Goal: Task Accomplishment & Management: Complete application form

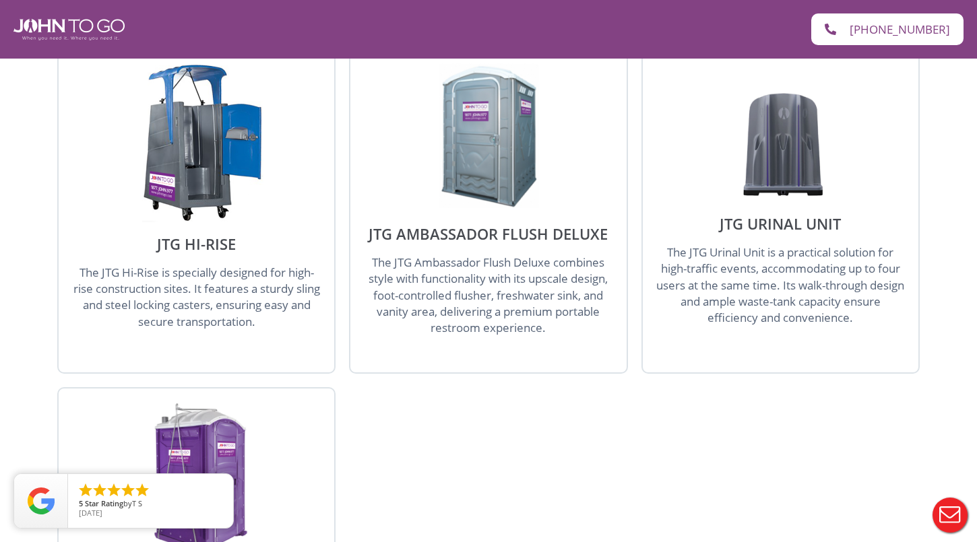
scroll to position [1989, 0]
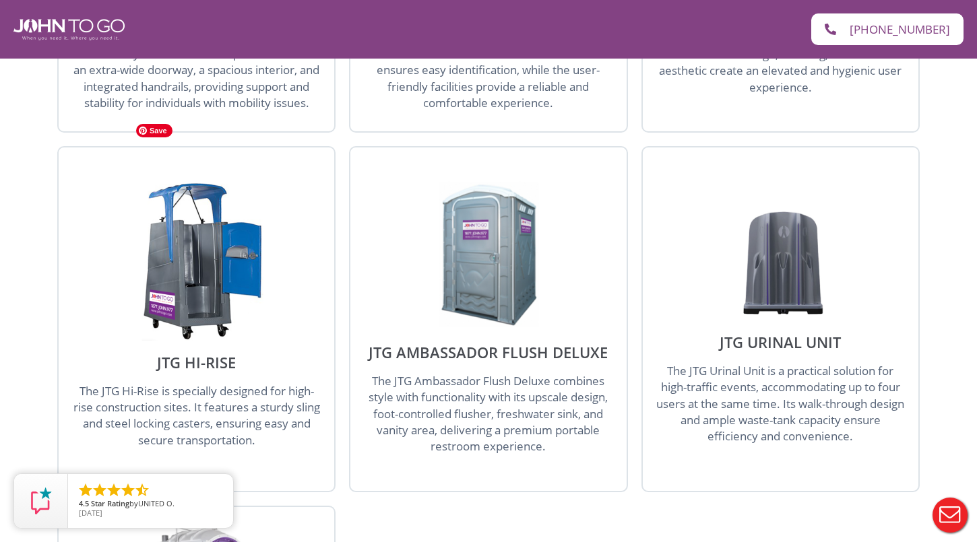
click at [204, 239] on img at bounding box center [196, 262] width 135 height 158
click at [191, 254] on img at bounding box center [196, 262] width 135 height 158
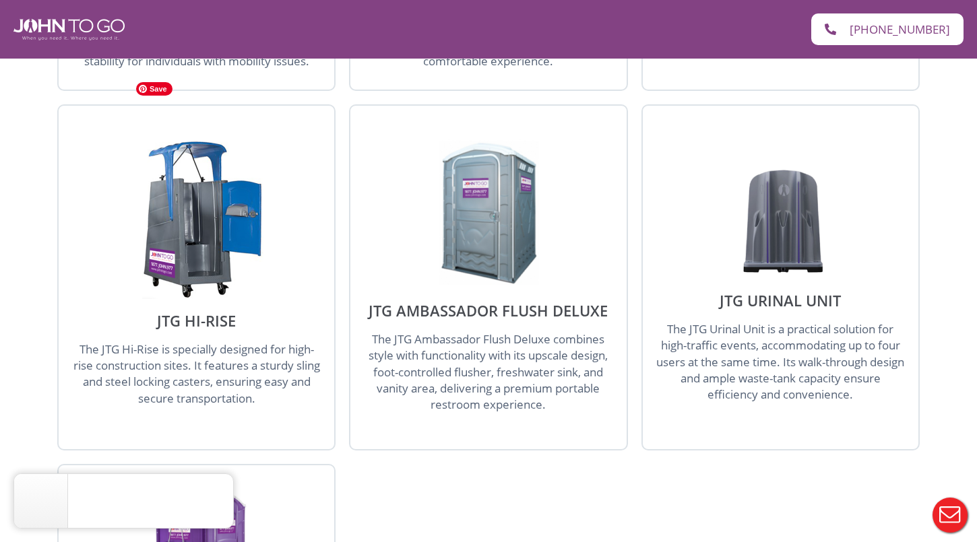
scroll to position [2035, 0]
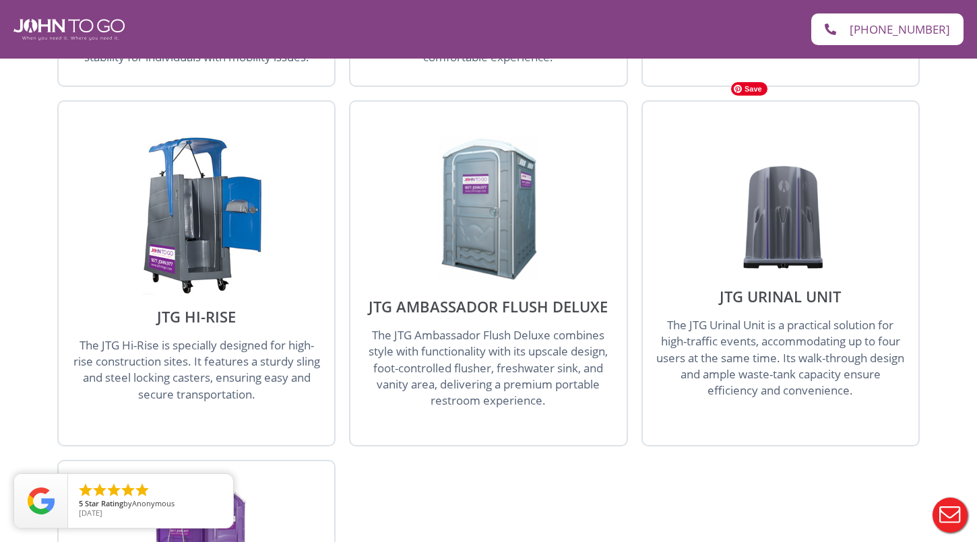
click at [798, 150] on img at bounding box center [780, 208] width 112 height 135
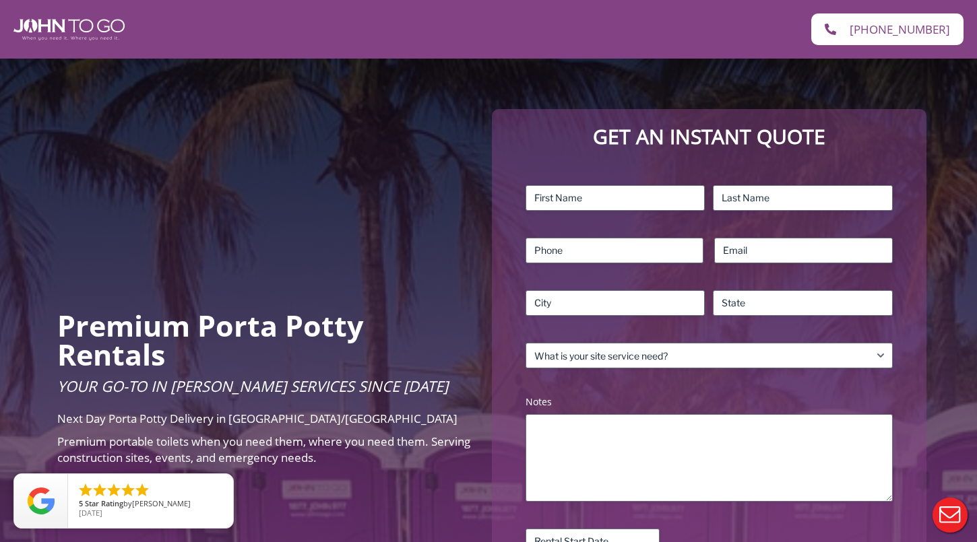
scroll to position [78, 0]
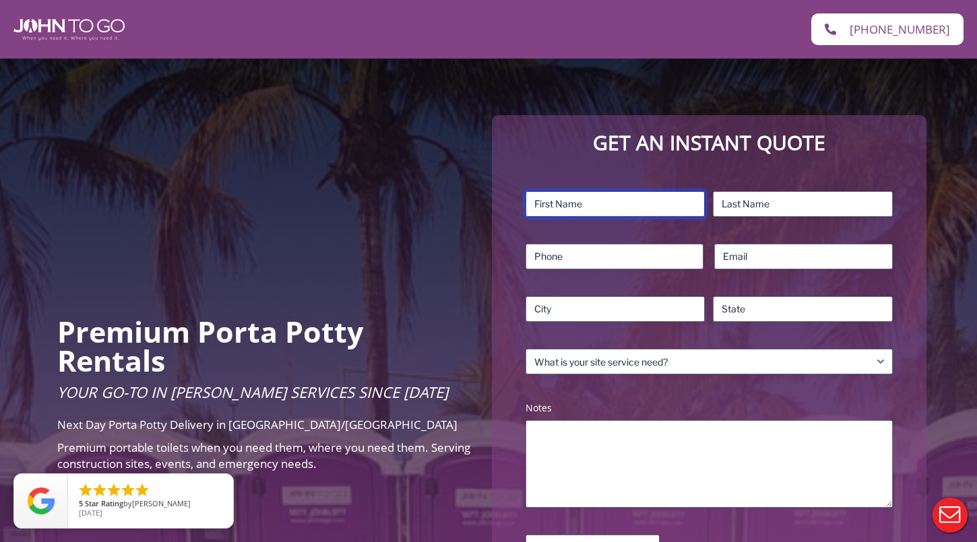
click at [640, 203] on input "First" at bounding box center [616, 204] width 180 height 26
type input "Ash"
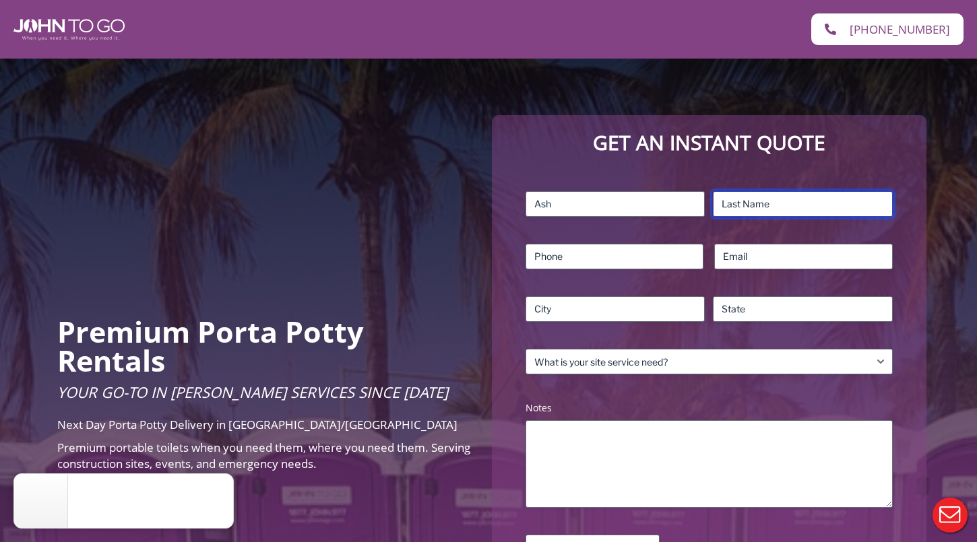
type input "Benzwie"
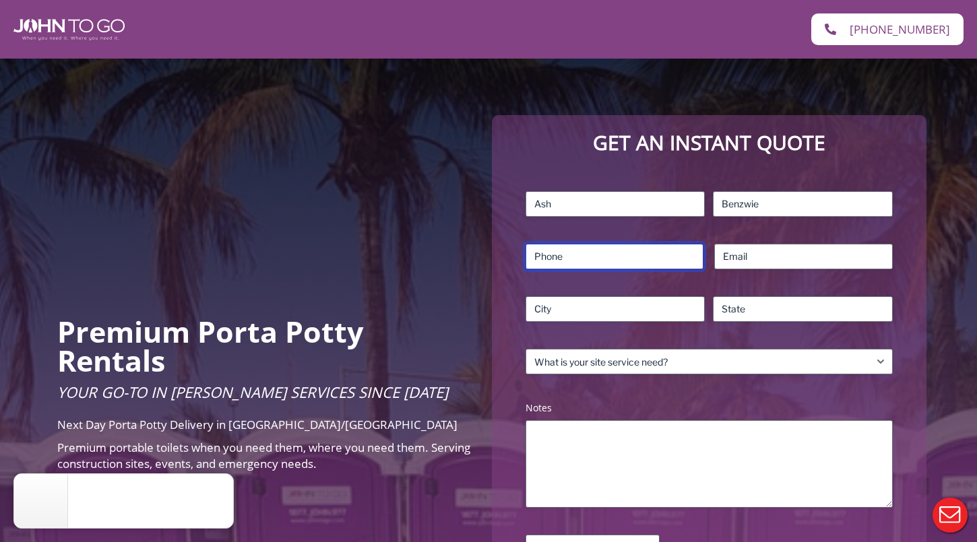
type input "5514862831"
type input "[EMAIL_ADDRESS][DOMAIN_NAME]"
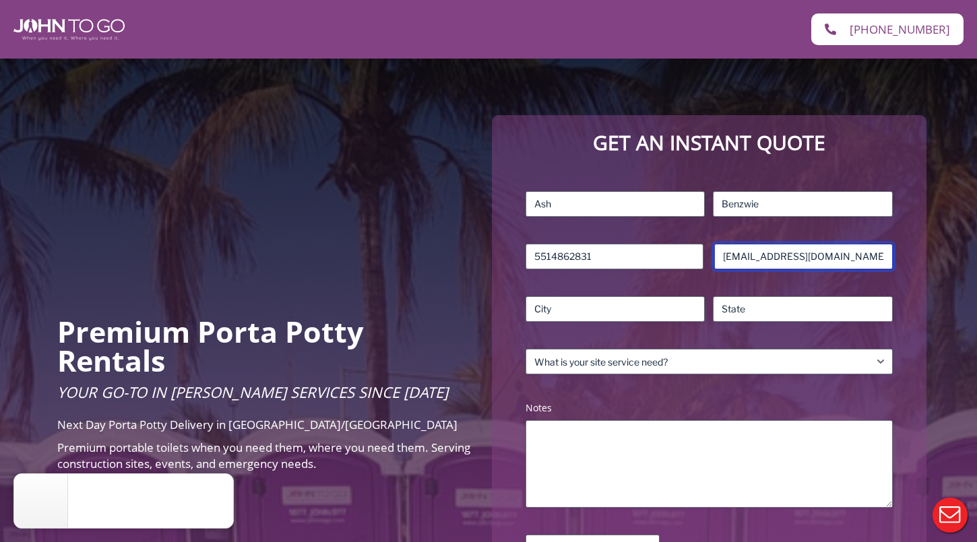
type input "[GEOGRAPHIC_DATA], [GEOGRAPHIC_DATA]"
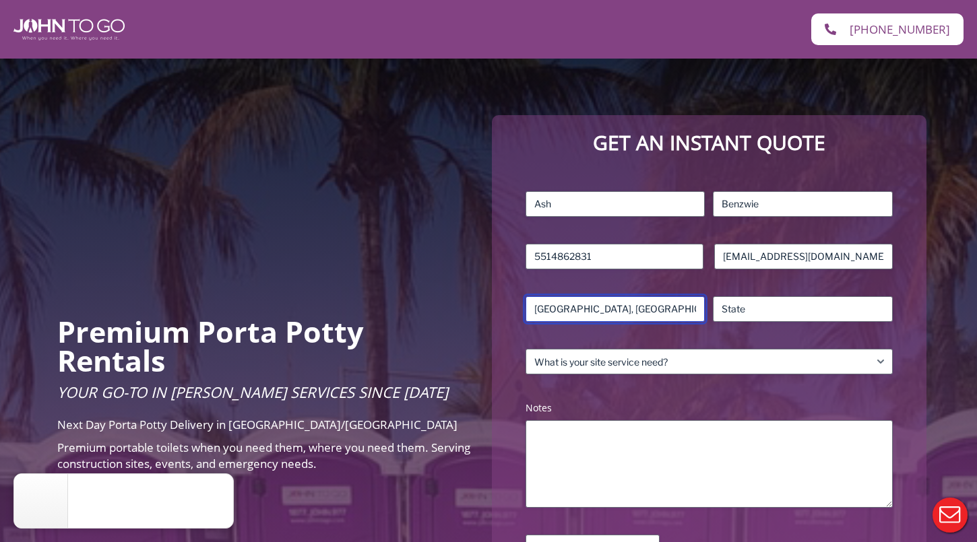
type input "NY"
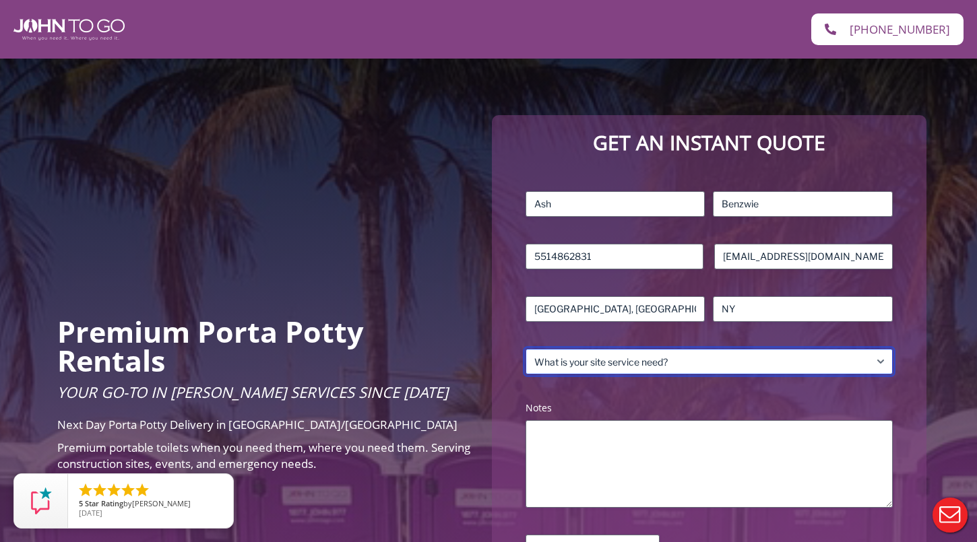
click at [602, 362] on select "What is your site service need? Consumer Construction – Commercial Construction…" at bounding box center [709, 362] width 367 height 26
select select "Event"
click at [526, 349] on select "What is your site service need? Consumer Construction – Commercial Construction…" at bounding box center [709, 362] width 367 height 26
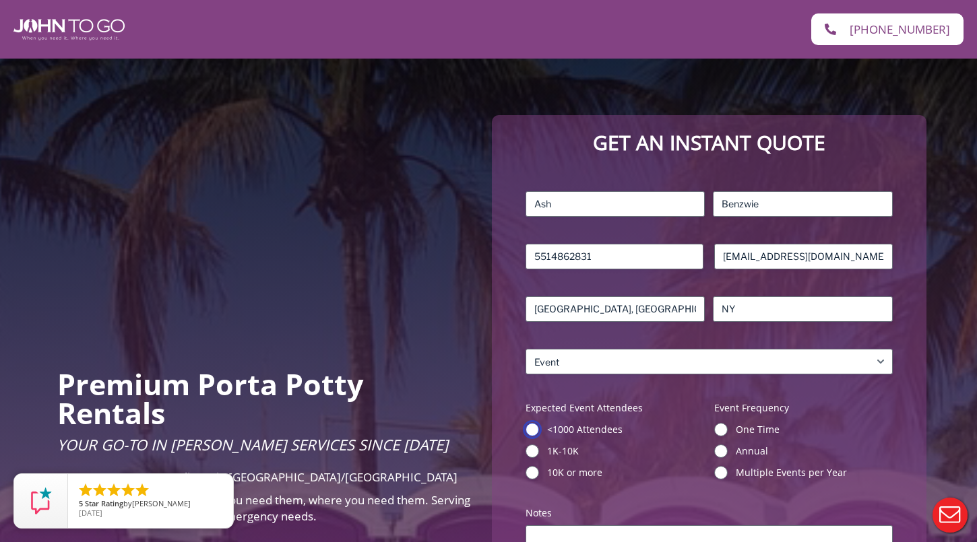
click at [532, 427] on input "<1000 Attendees" at bounding box center [532, 429] width 13 height 13
radio input "true"
click at [720, 428] on input "One Time" at bounding box center [720, 429] width 13 height 13
radio input "true"
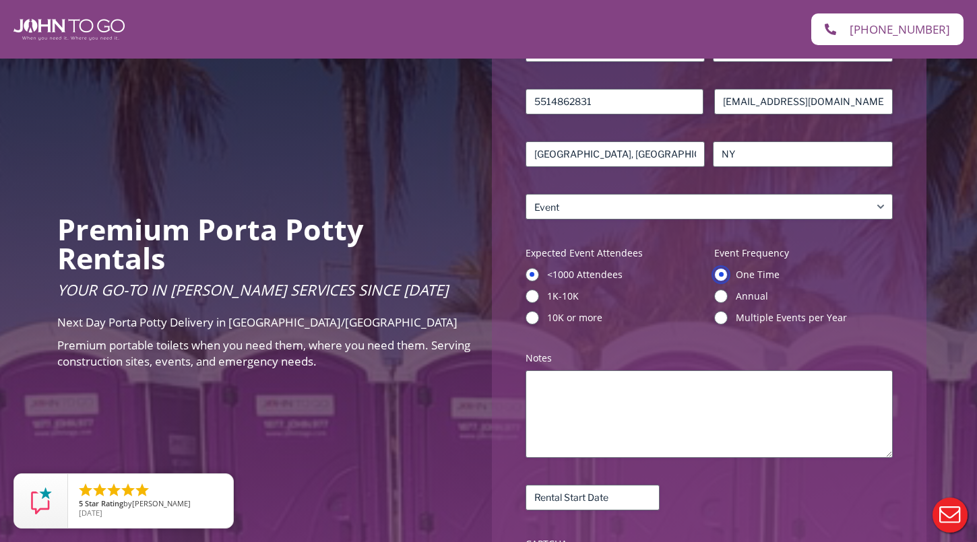
scroll to position [235, 0]
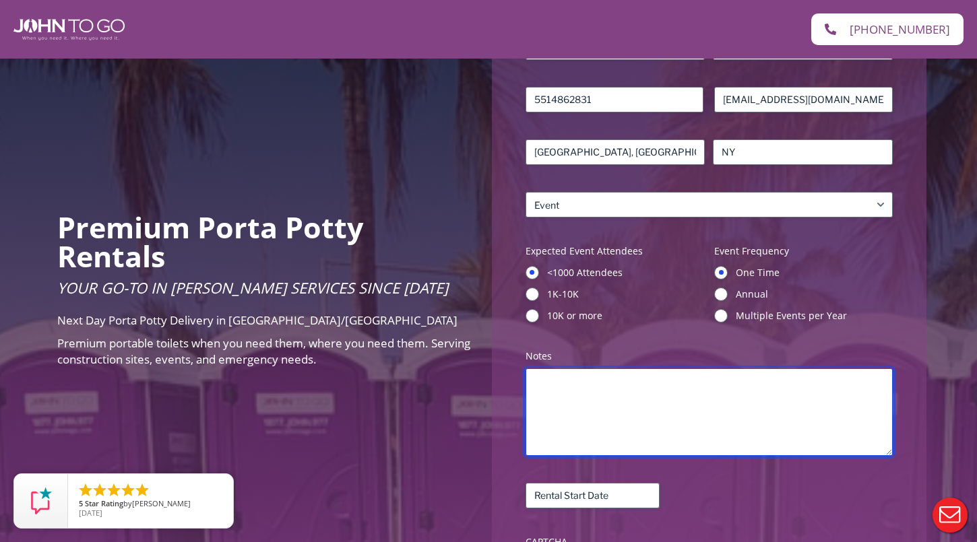
click at [653, 420] on textarea "Notes (Required)" at bounding box center [709, 413] width 367 height 88
click at [584, 384] on textarea "would like 3 port a potties- also curious about the" at bounding box center [709, 413] width 367 height 88
click at [796, 383] on textarea "would like 3 standard port a potties- also curious about the" at bounding box center [709, 413] width 367 height 88
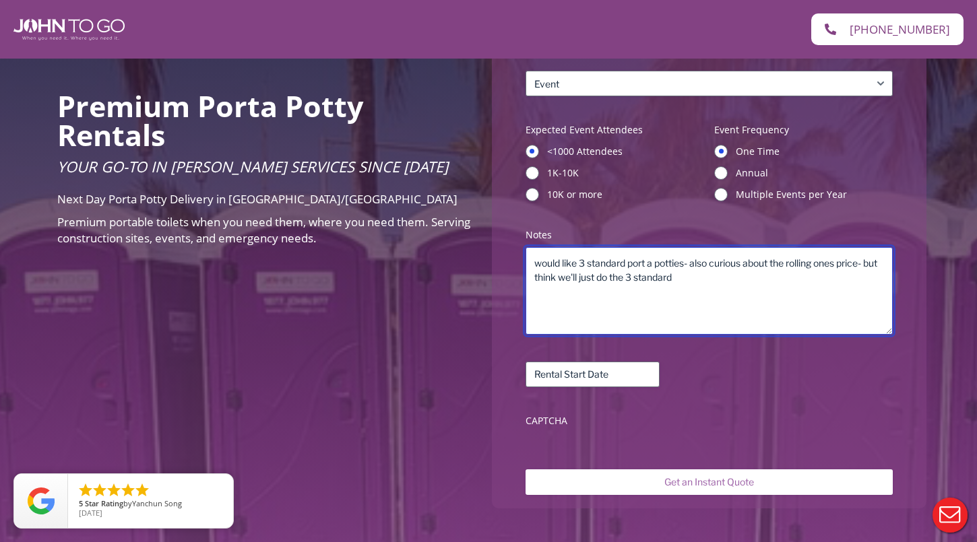
scroll to position [361, 0]
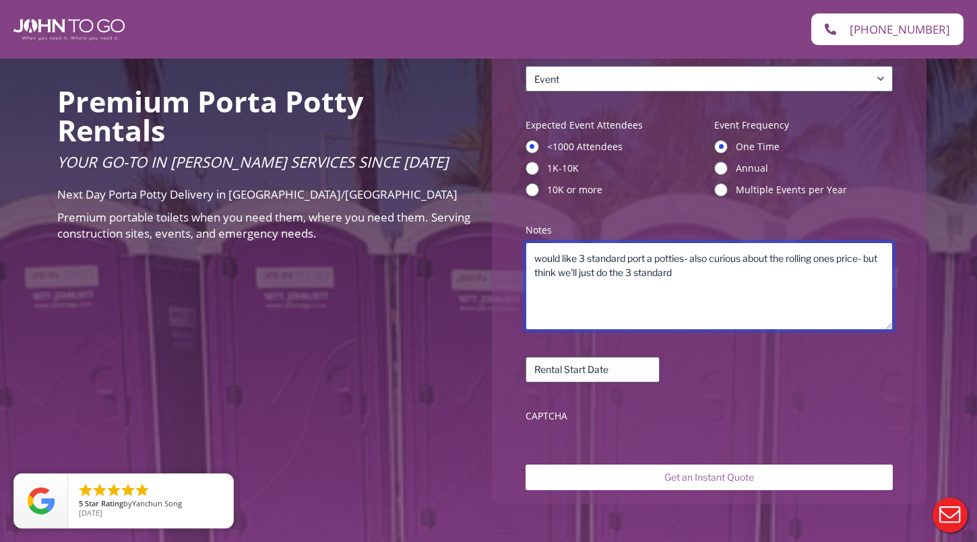
type textarea "would like 3 standard port a potties- also curious about the rolling ones price…"
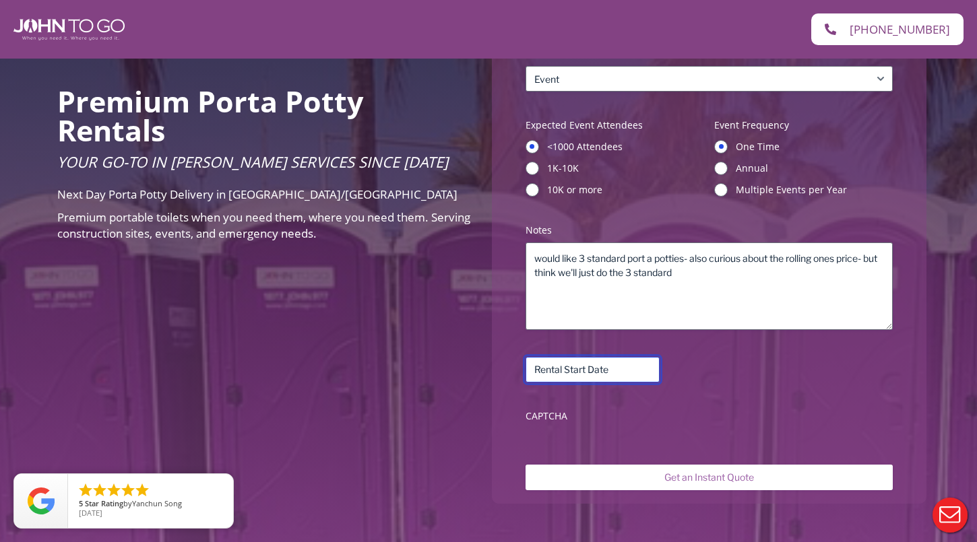
click at [595, 367] on input "Rental Start Date (Required)" at bounding box center [593, 370] width 134 height 26
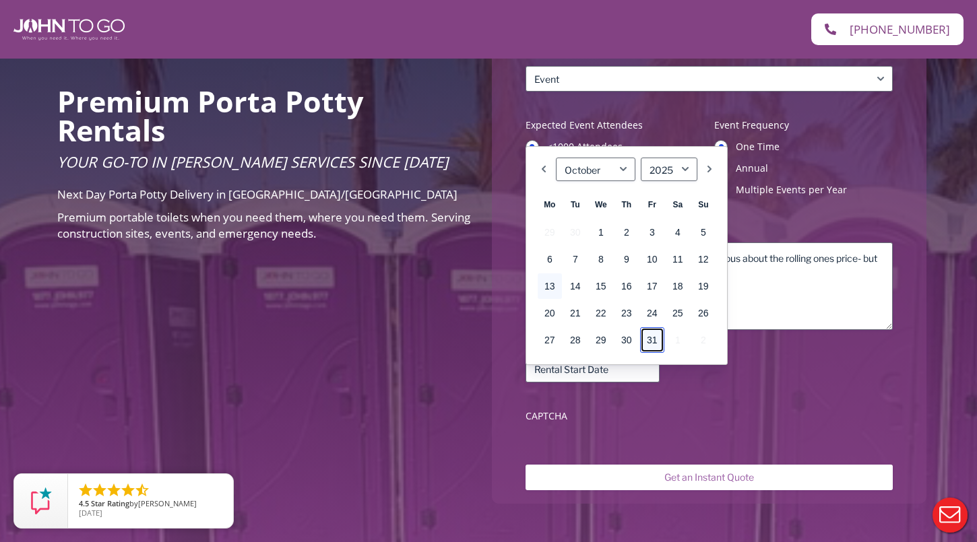
click at [654, 338] on link "31" at bounding box center [652, 340] width 24 height 26
type input "[DATE]"
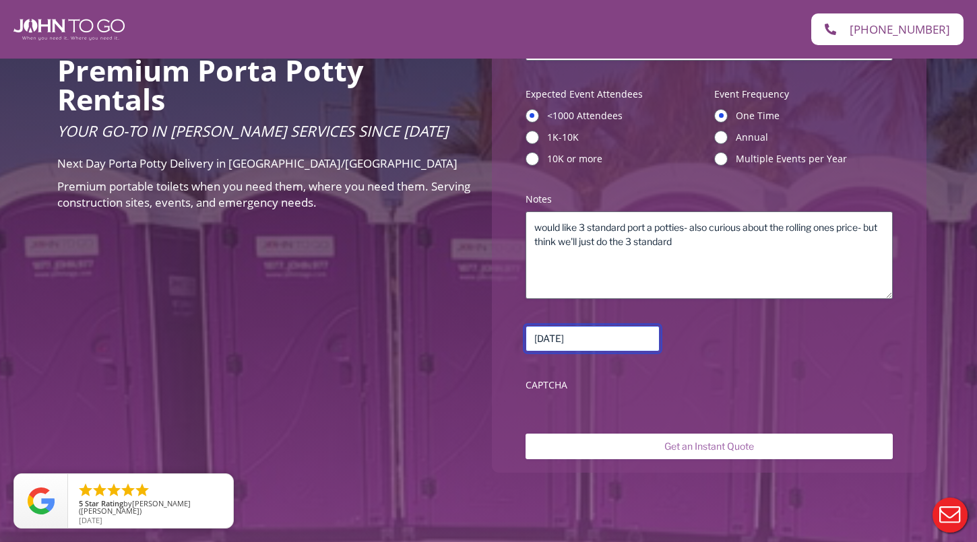
scroll to position [391, 0]
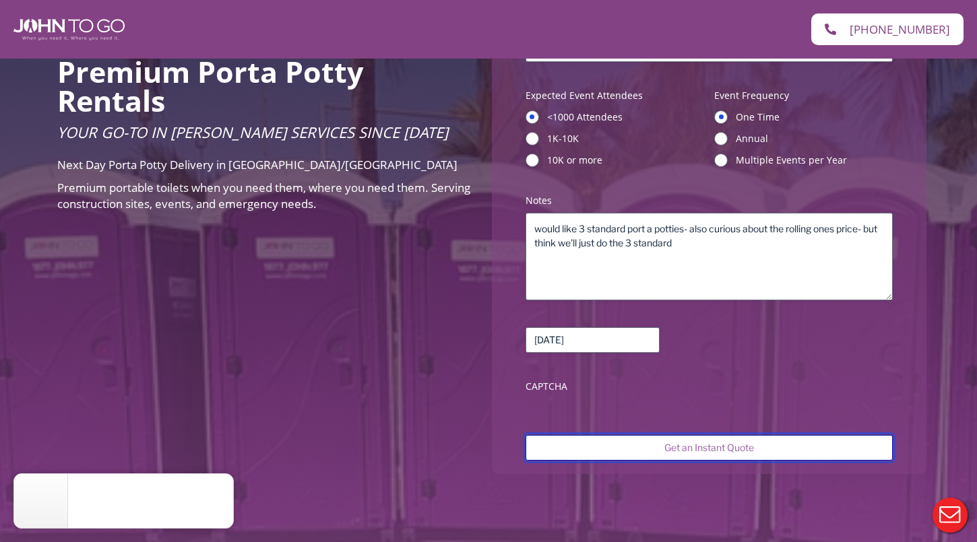
click at [680, 451] on input "Get an Instant Quote" at bounding box center [709, 448] width 367 height 26
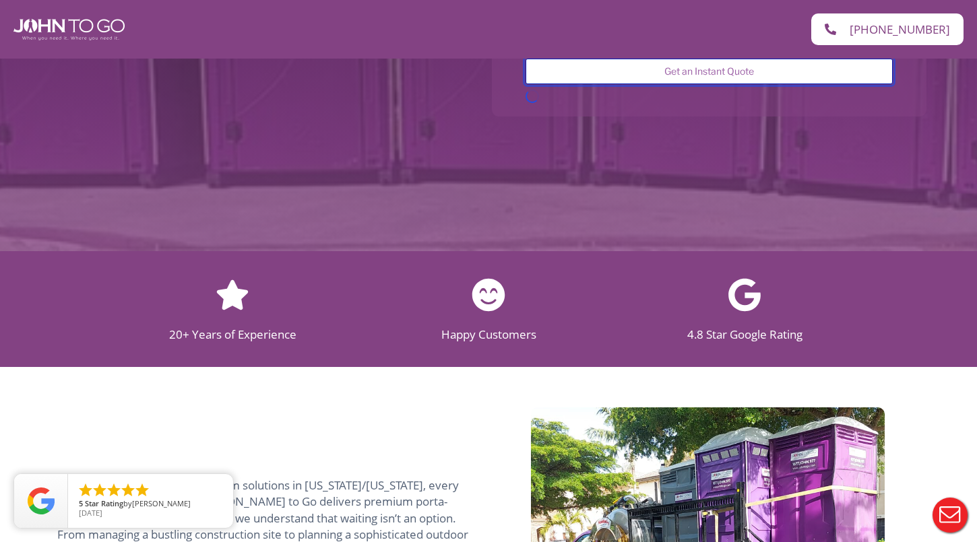
scroll to position [895, 0]
